Goal: Task Accomplishment & Management: Manage account settings

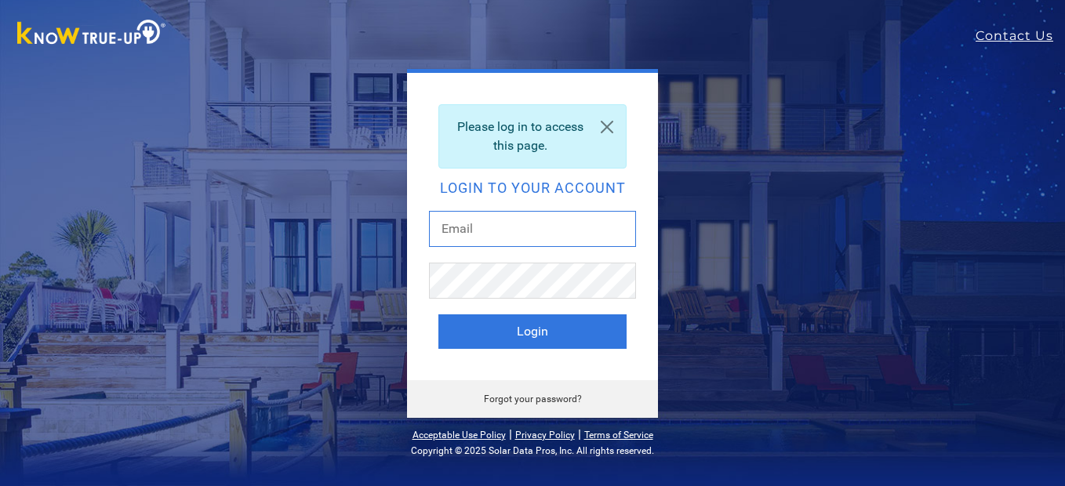
click at [555, 236] on input "text" at bounding box center [532, 229] width 207 height 36
type input "[EMAIL_ADDRESS][DOMAIN_NAME]"
click at [438, 315] on button "Login" at bounding box center [532, 332] width 188 height 35
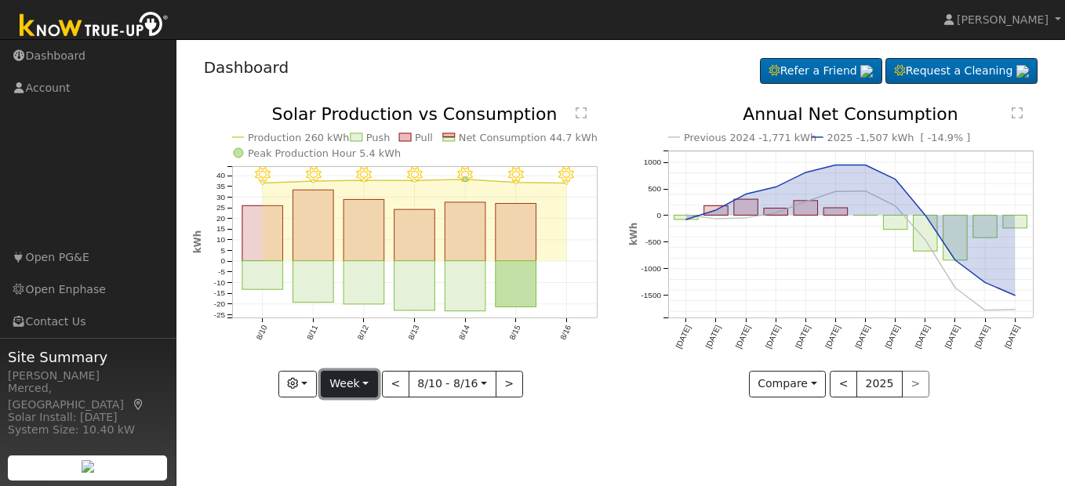
click at [372, 384] on button "Week" at bounding box center [349, 384] width 57 height 27
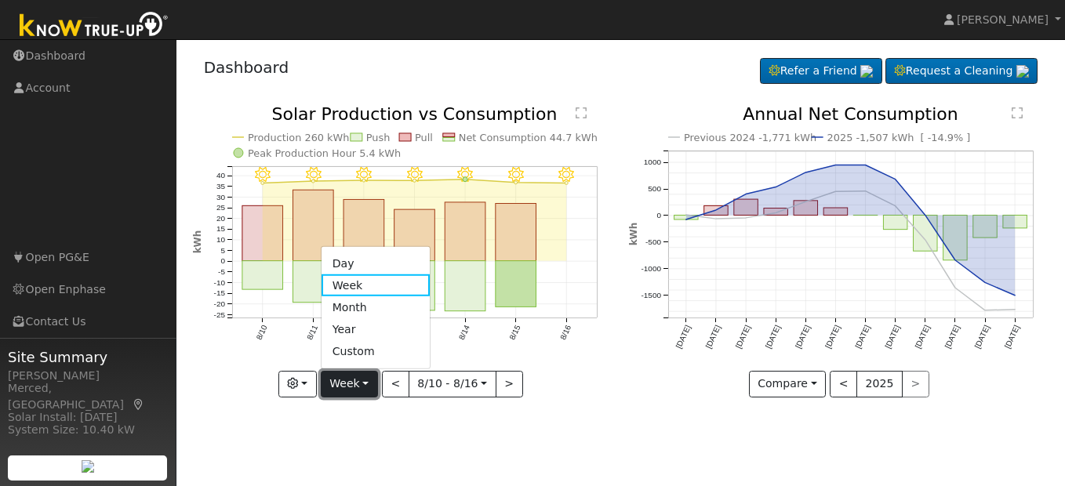
click at [372, 384] on button "Week" at bounding box center [349, 384] width 57 height 27
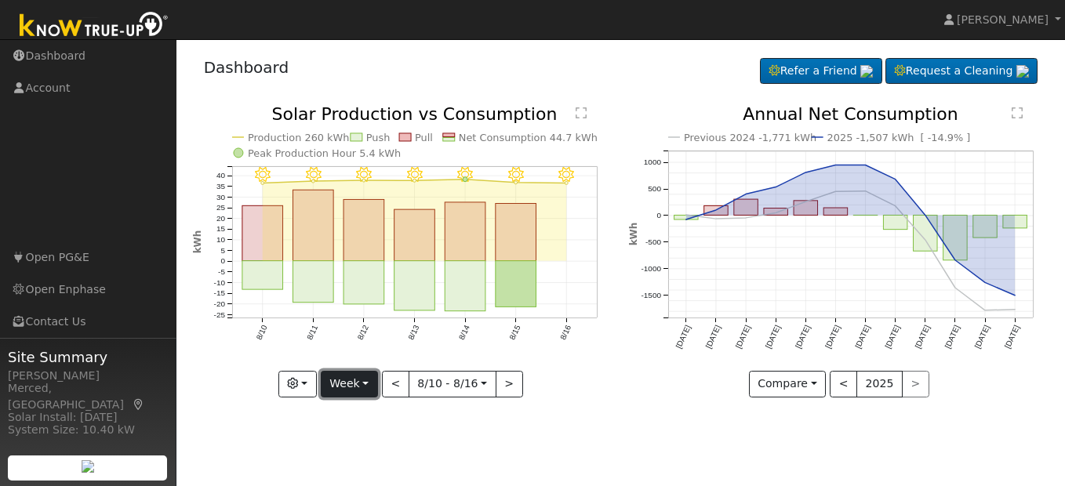
click at [371, 384] on button "Week" at bounding box center [349, 384] width 57 height 27
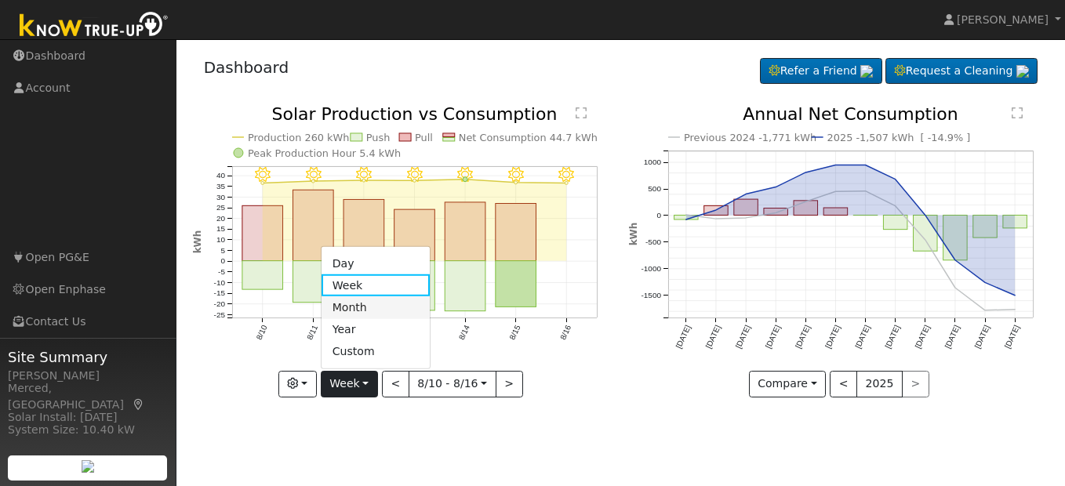
click at [364, 312] on link "Month" at bounding box center [376, 307] width 109 height 22
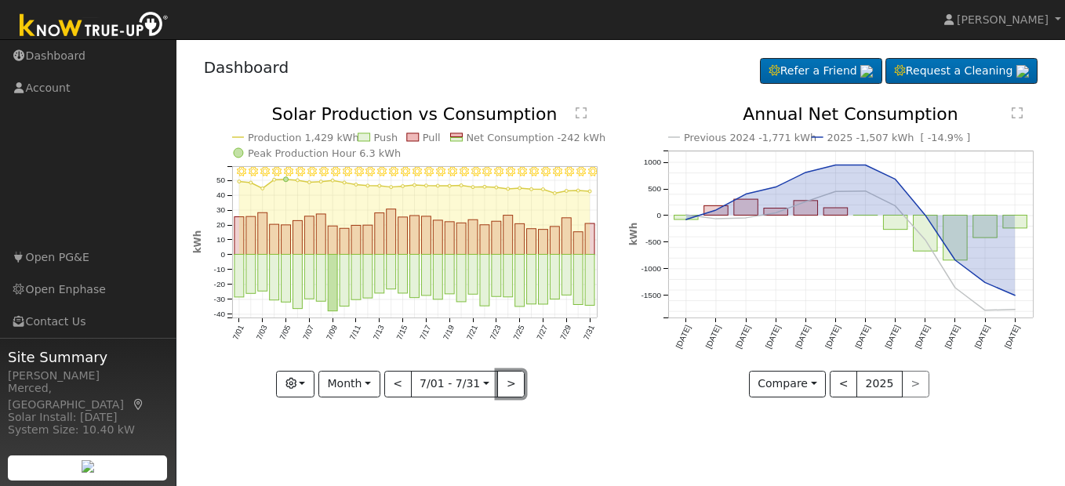
click at [508, 390] on button ">" at bounding box center [510, 384] width 27 height 27
type input "2025-08-01"
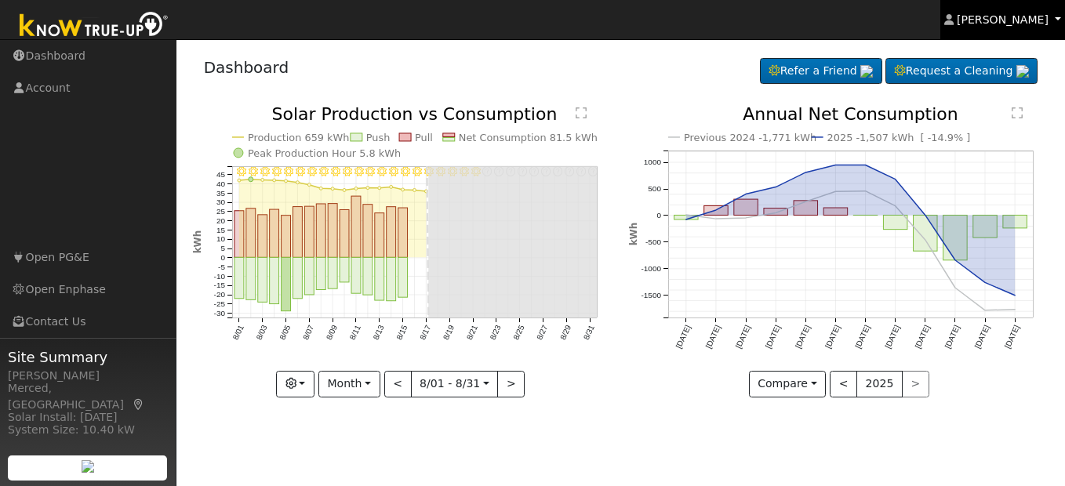
click at [1016, 31] on link "James Mendoza" at bounding box center [1003, 19] width 126 height 39
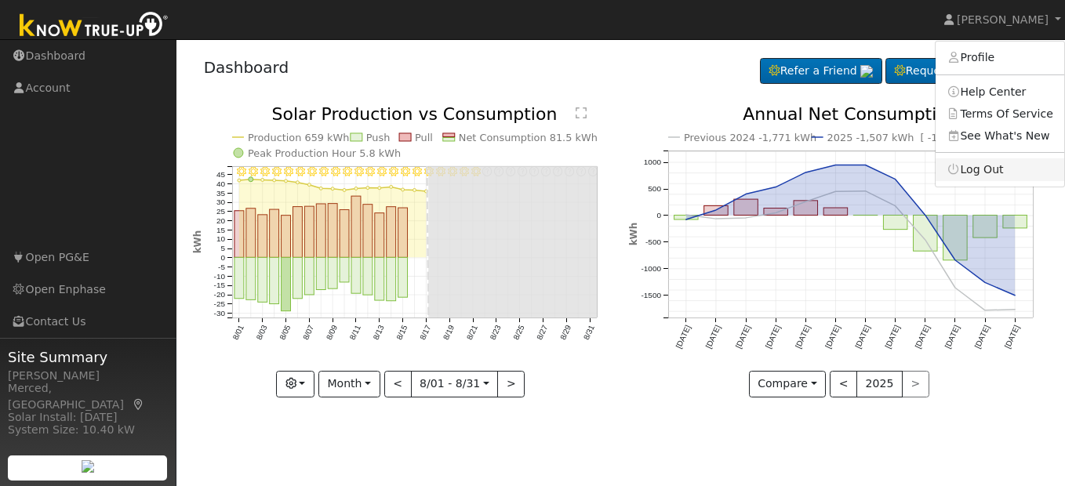
click at [1005, 177] on link "Log Out" at bounding box center [1000, 169] width 129 height 22
